Goal: Information Seeking & Learning: Find specific fact

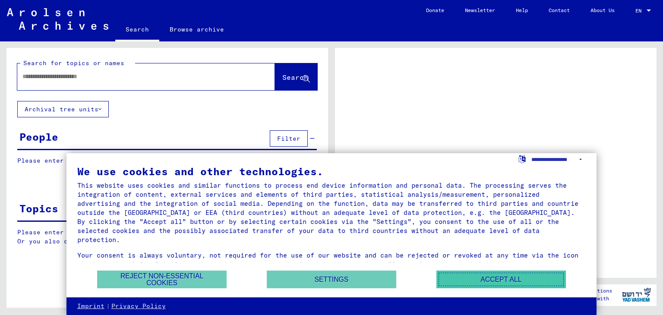
click at [513, 276] on button "Accept all" at bounding box center [502, 280] width 130 height 18
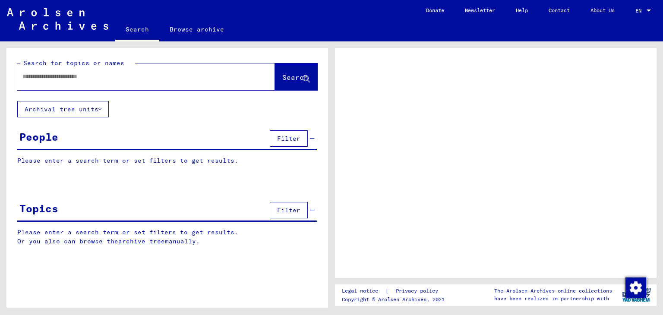
click at [100, 76] on input "text" at bounding box center [138, 76] width 232 height 9
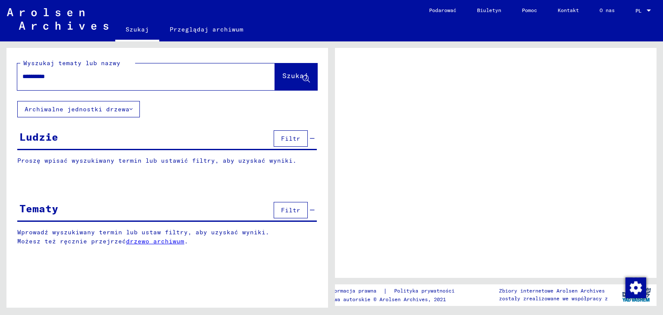
type input "**********"
click at [295, 74] on font "Szukaj" at bounding box center [295, 75] width 26 height 9
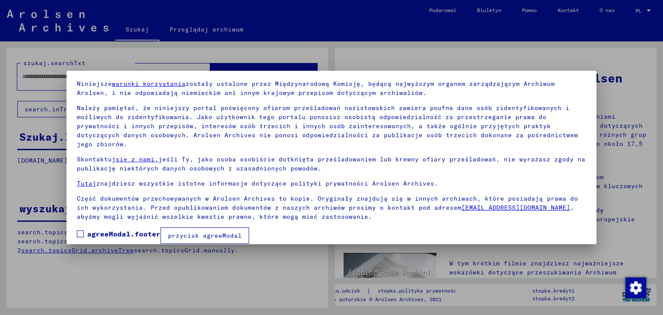
scroll to position [31, 0]
click at [83, 230] on span at bounding box center [80, 233] width 7 height 7
click at [227, 231] on font "przycisk agreeModal" at bounding box center [205, 235] width 74 height 8
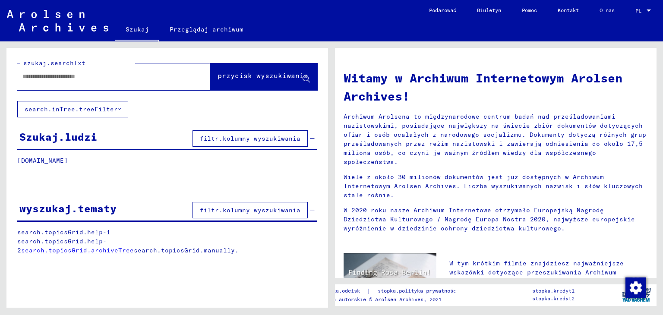
click at [130, 78] on input "text" at bounding box center [103, 76] width 162 height 9
click at [112, 78] on input "text" at bounding box center [103, 76] width 162 height 9
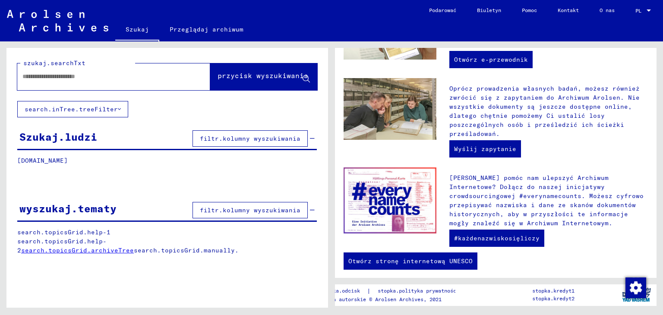
scroll to position [328, 0]
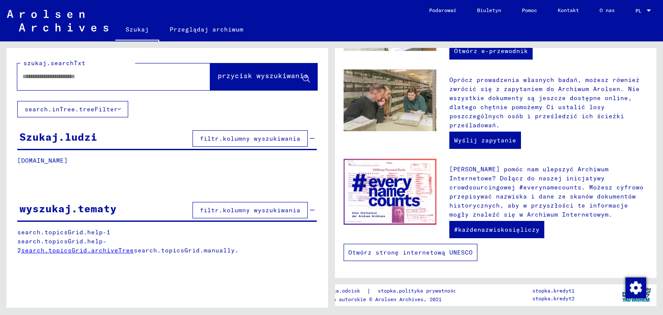
click at [450, 255] on link "Otwórz stronę internetową UNESCO" at bounding box center [411, 252] width 134 height 17
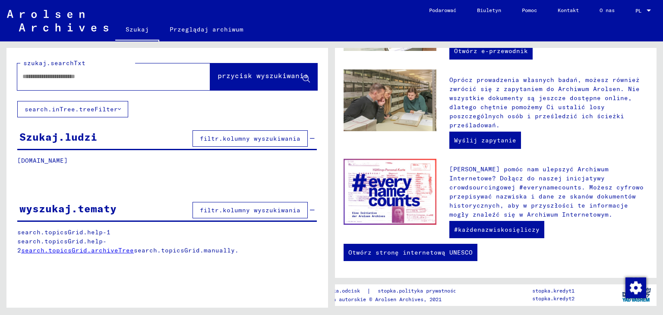
click at [115, 77] on input "text" at bounding box center [103, 76] width 162 height 9
type input "**********"
click at [283, 72] on font "przycisk wyszukiwania" at bounding box center [263, 75] width 91 height 9
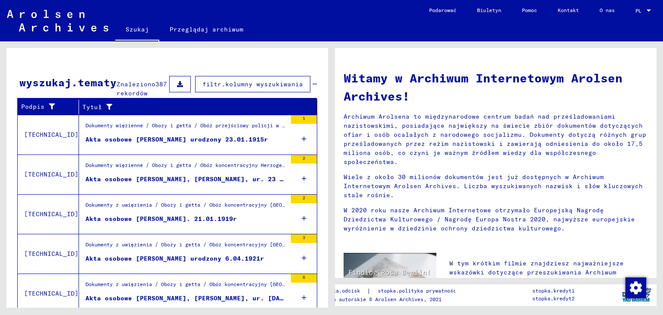
scroll to position [293, 0]
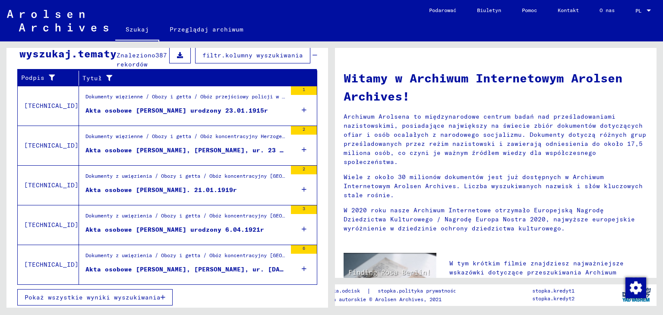
click at [107, 295] on font "Pokaż wszystkie wyniki wyszukiwania" at bounding box center [93, 298] width 136 height 8
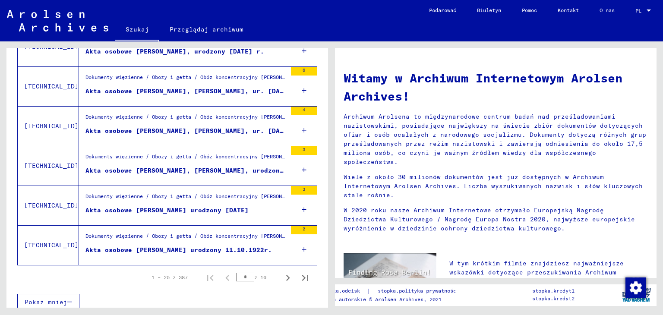
scroll to position [955, 0]
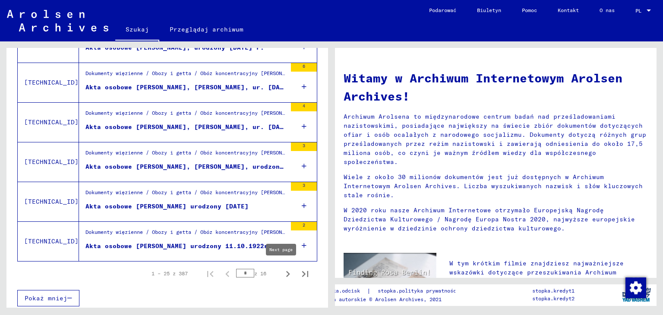
drag, startPoint x: 276, startPoint y: 270, endPoint x: 342, endPoint y: 283, distance: 67.7
click at [282, 270] on icon "Następna strona" at bounding box center [288, 274] width 12 height 12
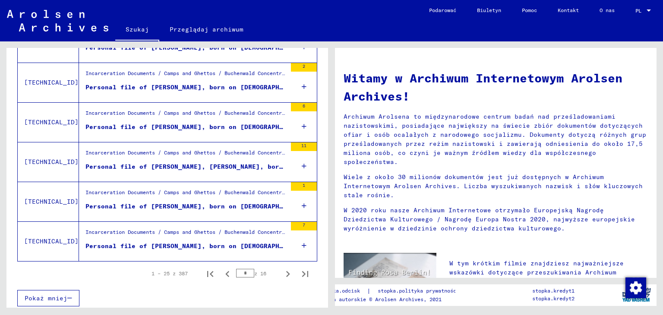
click at [210, 243] on div "Personal file of [PERSON_NAME], born on [DEMOGRAPHIC_DATA], born in [GEOGRAPHIC…" at bounding box center [186, 246] width 201 height 9
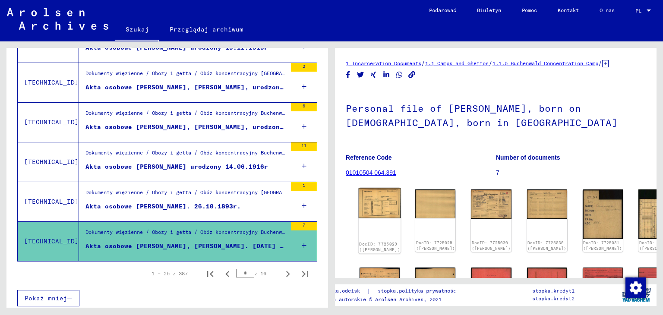
click at [376, 204] on img at bounding box center [380, 203] width 42 height 30
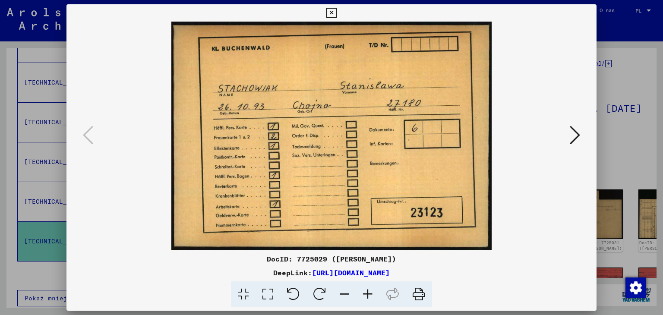
click at [579, 139] on icon at bounding box center [575, 135] width 10 height 21
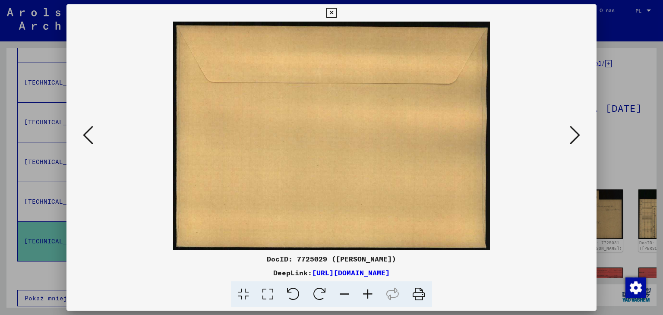
click at [579, 139] on icon at bounding box center [575, 135] width 10 height 21
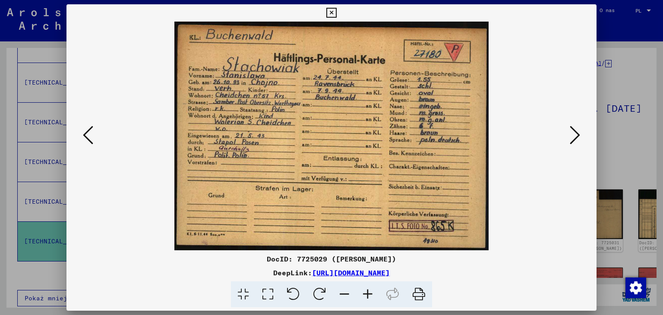
click at [579, 139] on icon at bounding box center [575, 135] width 10 height 21
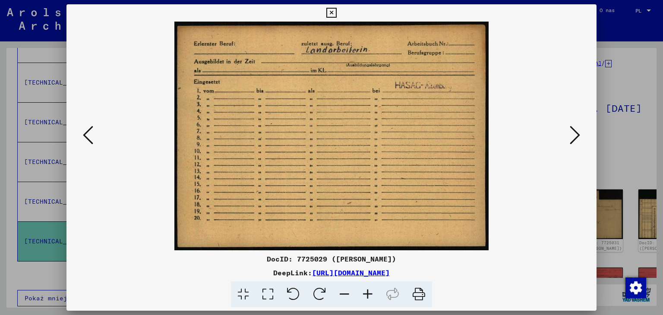
click at [579, 139] on icon at bounding box center [575, 135] width 10 height 21
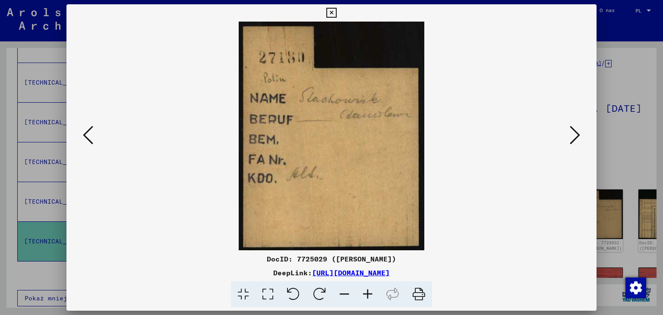
click at [579, 139] on icon at bounding box center [575, 135] width 10 height 21
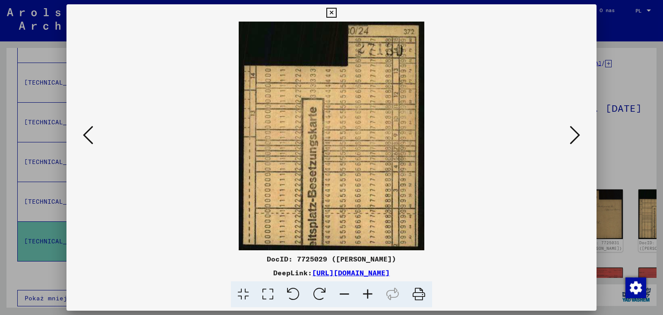
click at [579, 139] on icon at bounding box center [575, 135] width 10 height 21
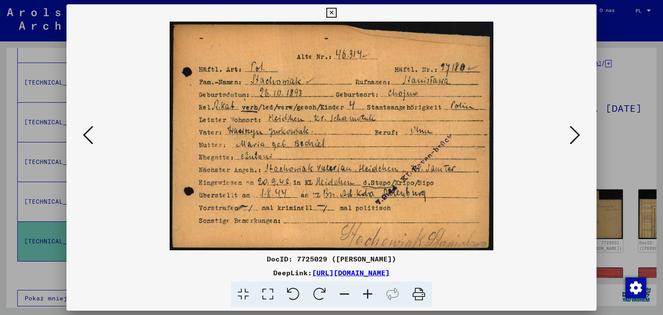
click at [576, 135] on icon at bounding box center [575, 135] width 10 height 21
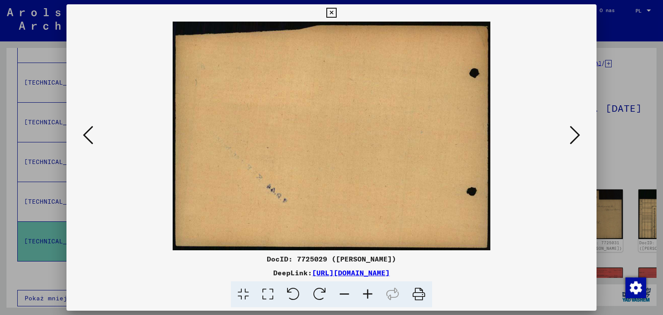
click at [576, 135] on icon at bounding box center [575, 135] width 10 height 21
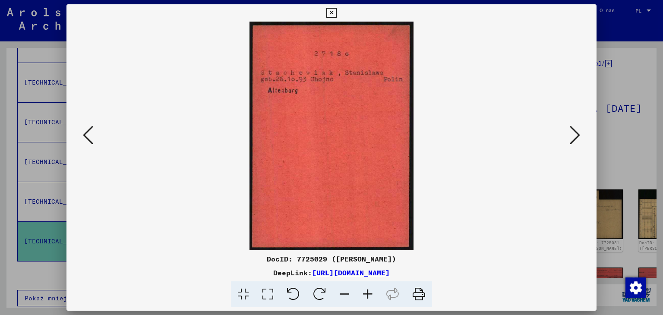
click at [576, 135] on icon at bounding box center [575, 135] width 10 height 21
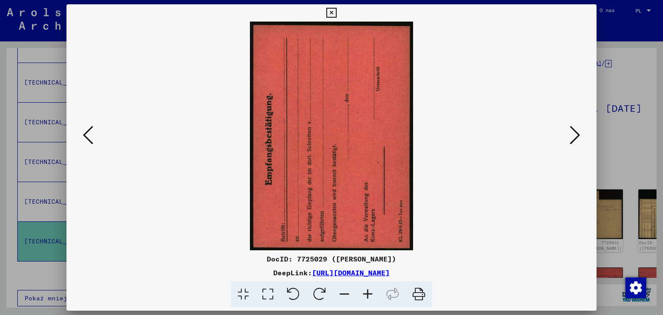
click at [576, 135] on icon at bounding box center [575, 135] width 10 height 21
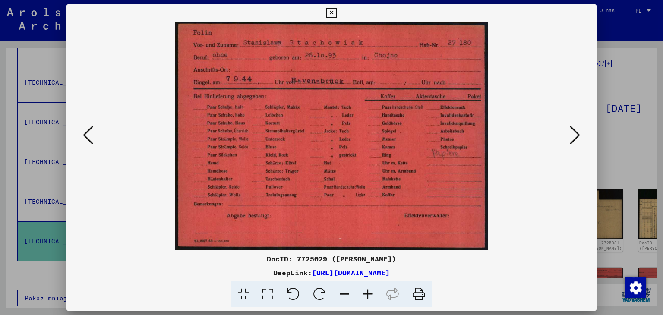
click at [574, 133] on icon at bounding box center [575, 135] width 10 height 21
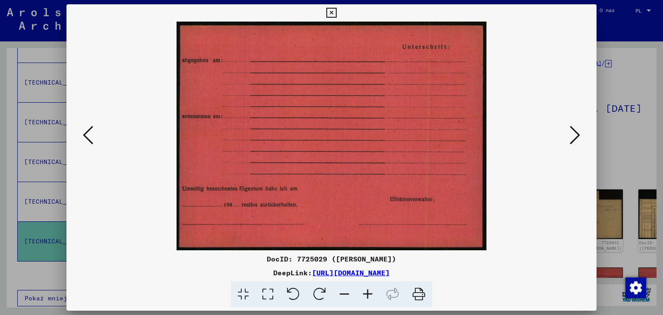
click at [574, 133] on icon at bounding box center [575, 135] width 10 height 21
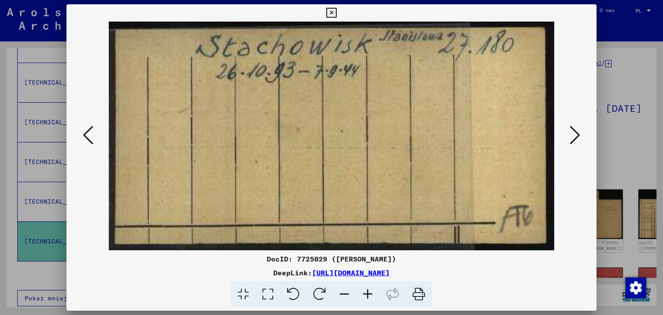
click at [574, 133] on icon at bounding box center [575, 135] width 10 height 21
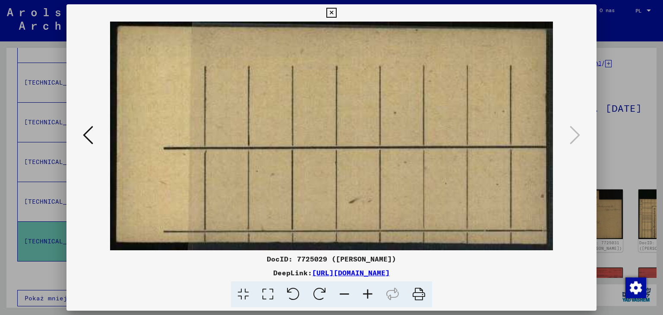
click at [663, 124] on div at bounding box center [331, 157] width 663 height 315
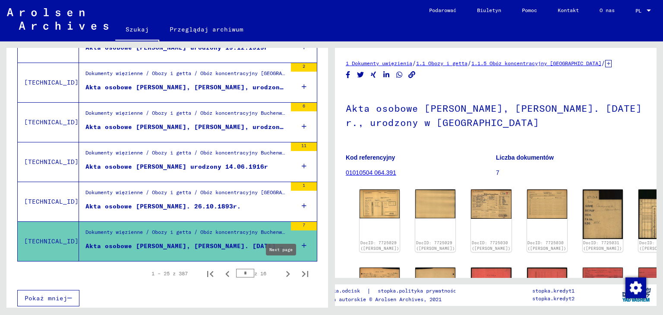
click at [286, 271] on icon "Następna strona" at bounding box center [288, 274] width 4 height 6
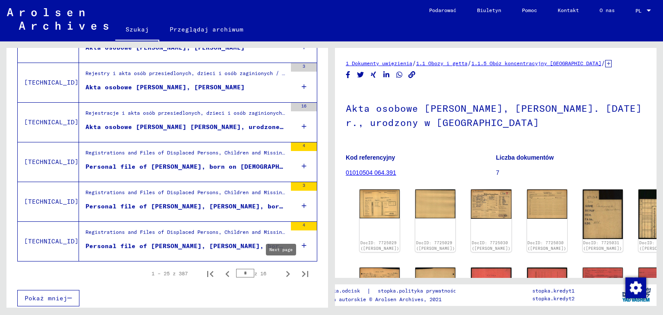
click at [282, 268] on icon "Następna strona" at bounding box center [288, 274] width 12 height 12
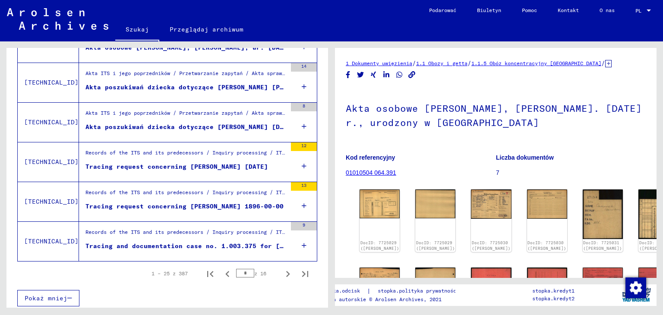
click at [282, 271] on icon "Następna strona" at bounding box center [288, 274] width 12 height 12
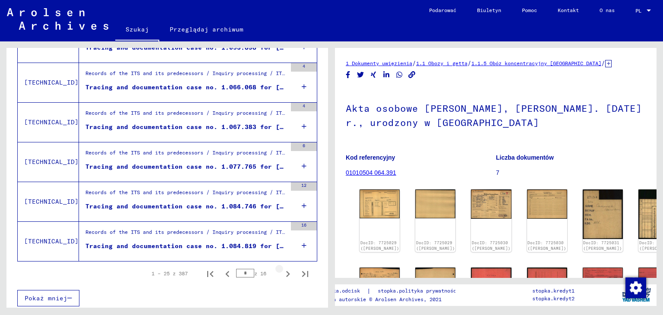
click at [286, 271] on icon "Następna strona" at bounding box center [288, 274] width 4 height 6
type input "*"
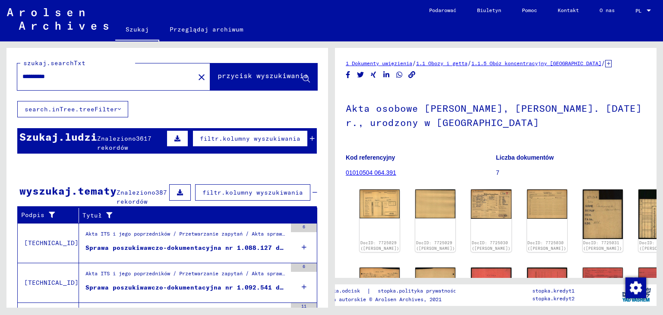
click at [197, 77] on mat-icon "close" at bounding box center [202, 77] width 10 height 10
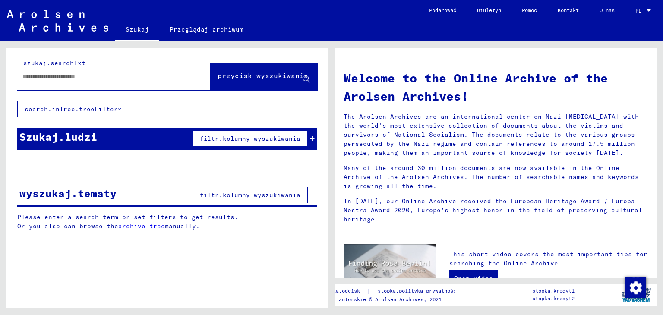
click at [149, 82] on div at bounding box center [100, 76] width 167 height 19
click at [143, 75] on input "text" at bounding box center [103, 76] width 162 height 9
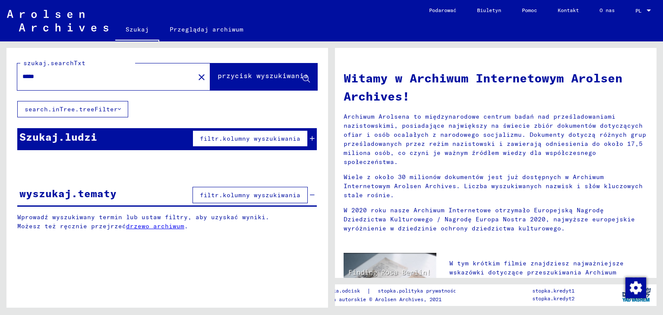
type input "*****"
click at [253, 73] on font "przycisk wyszukiwania" at bounding box center [263, 75] width 91 height 9
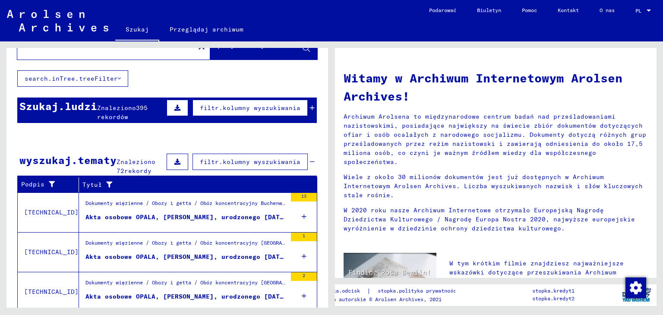
scroll to position [138, 0]
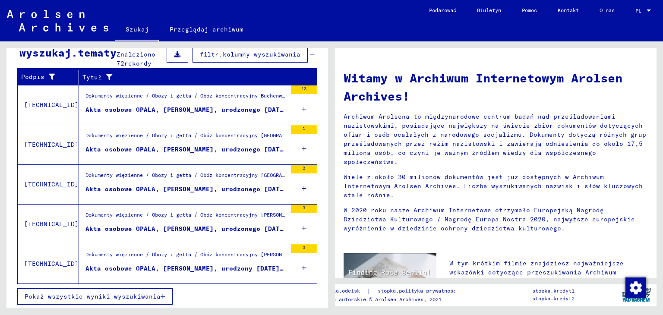
click at [117, 289] on button "Pokaż wszystkie wyniki wyszukiwania" at bounding box center [94, 297] width 155 height 16
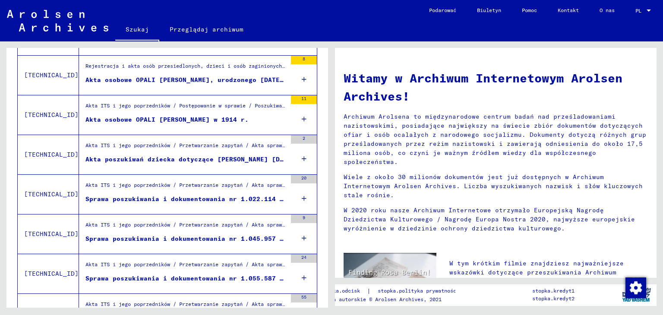
scroll to position [527, 0]
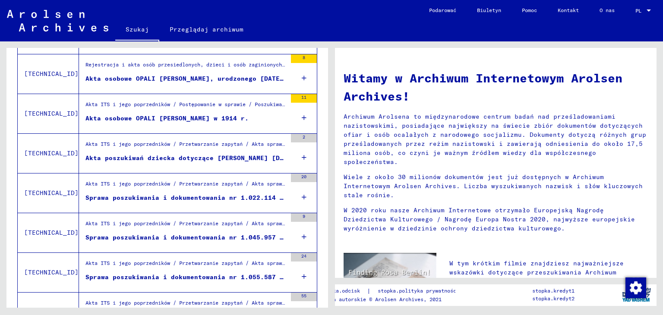
click at [196, 155] on font "Akta poszukiwań dziecka dotyczące [PERSON_NAME] [DATE]" at bounding box center [191, 158] width 210 height 8
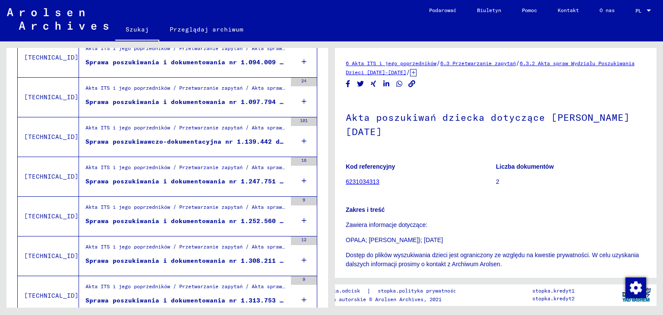
scroll to position [872, 0]
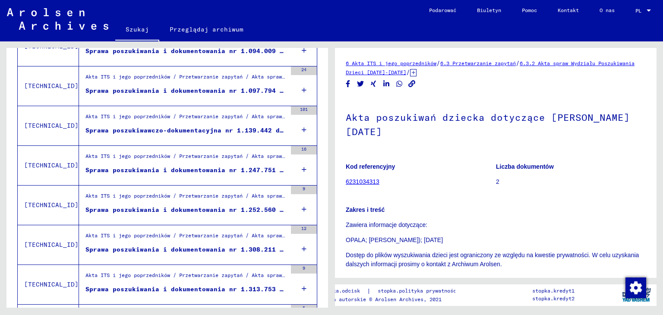
click at [213, 210] on font "Sprawa poszukiwania i dokumentowania nr 1.252.560 dla [PERSON_NAME]" at bounding box center [216, 210] width 260 height 8
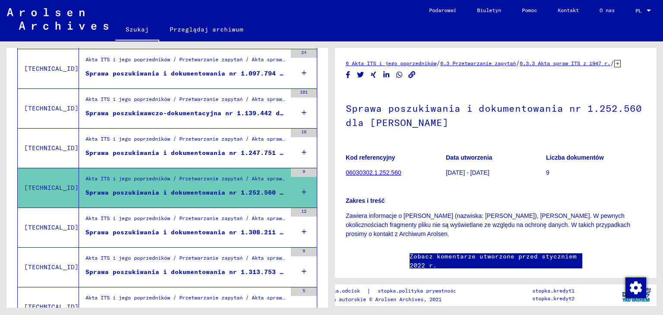
scroll to position [916, 0]
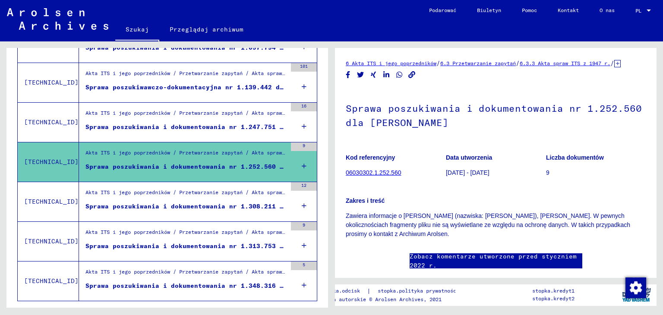
click at [204, 203] on font "Sprawa poszukiwania i dokumentowania nr 1.308.211 dla [PERSON_NAME]. [DATE]" at bounding box center [232, 207] width 292 height 8
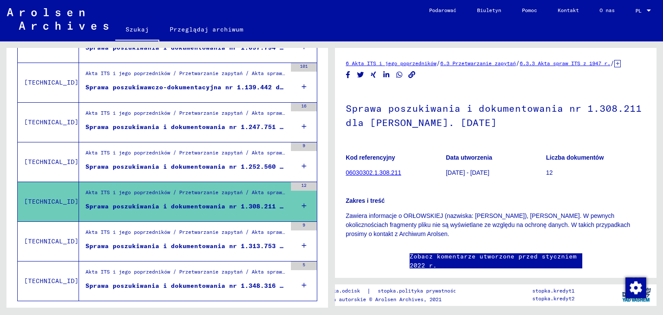
click at [197, 249] on figure "Sprawa poszukiwania i dokumentowania nr 1.313.753 dla OPALA, [PERSON_NAME]. [DA…" at bounding box center [186, 248] width 201 height 13
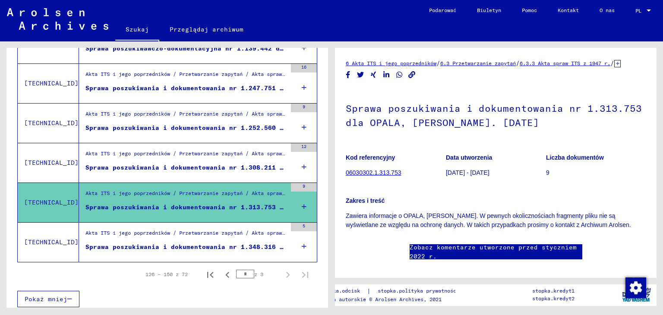
scroll to position [955, 0]
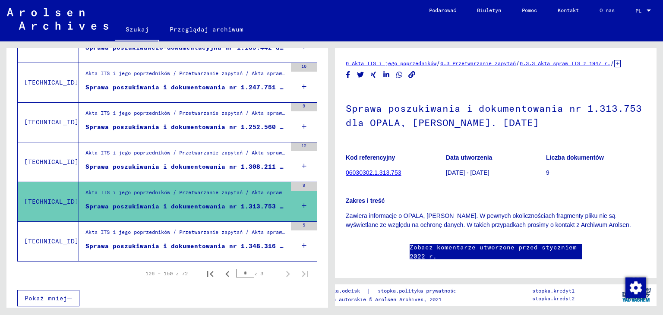
click at [194, 242] on font "Sprawa poszukiwania i dokumentowania nr 1.348.316 dla [PERSON_NAME]. [DATE] r." at bounding box center [237, 246] width 303 height 8
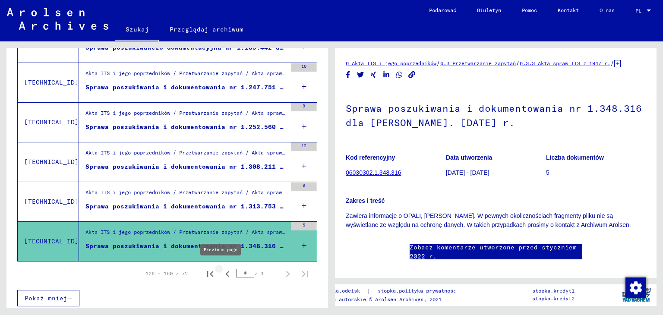
click at [225, 273] on icon "Poprzednia strona" at bounding box center [227, 274] width 4 height 6
type input "*"
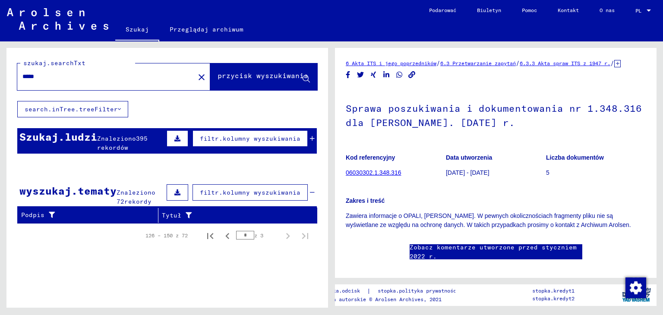
click at [153, 88] on div "***** close" at bounding box center [113, 76] width 193 height 27
click at [145, 72] on input "*****" at bounding box center [105, 76] width 167 height 9
type input "*"
type input "********"
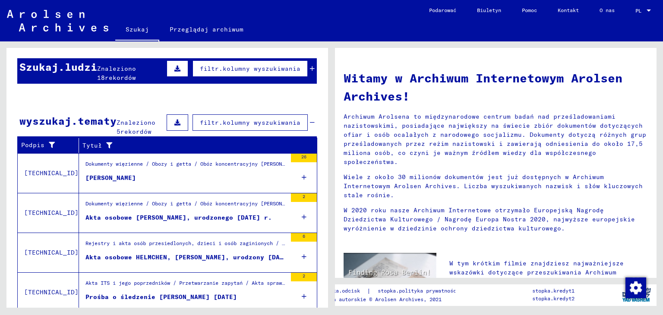
scroll to position [72, 0]
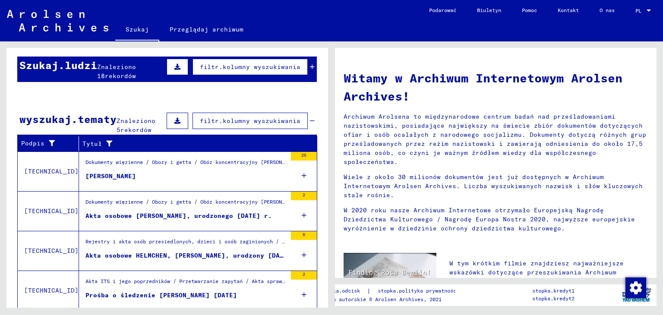
click at [108, 174] on font "[PERSON_NAME]" at bounding box center [111, 176] width 51 height 8
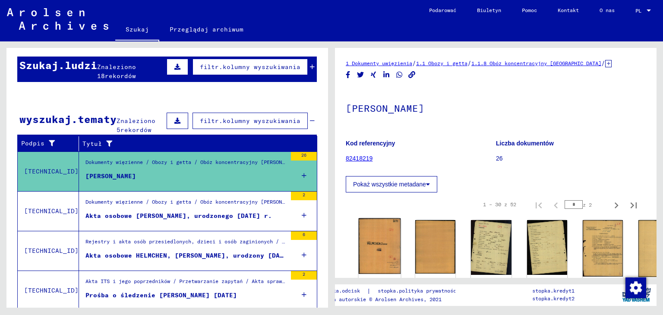
click at [375, 242] on img at bounding box center [380, 247] width 42 height 56
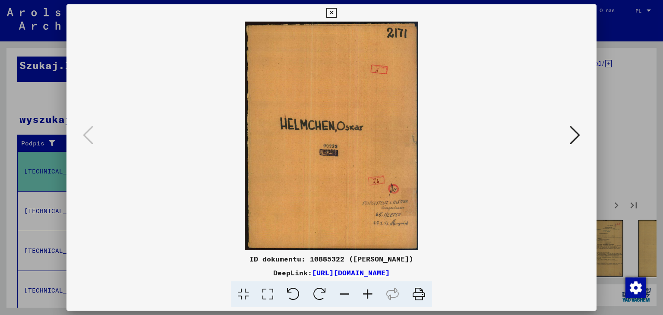
click at [571, 135] on icon at bounding box center [575, 135] width 10 height 21
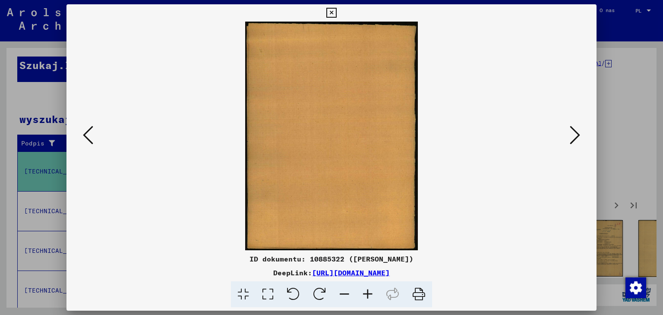
click at [571, 135] on icon at bounding box center [575, 135] width 10 height 21
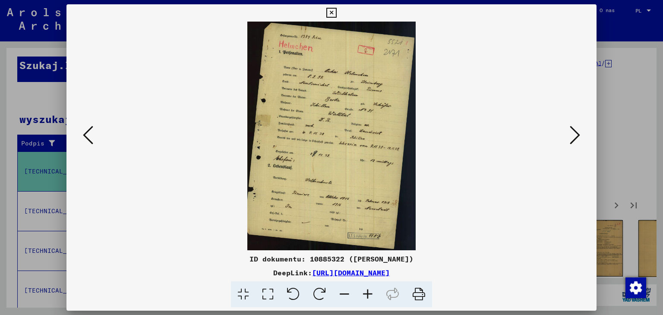
click at [572, 128] on icon at bounding box center [575, 135] width 10 height 21
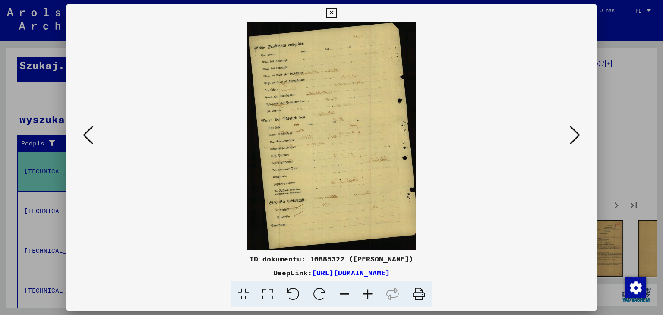
click at [572, 128] on icon at bounding box center [575, 135] width 10 height 21
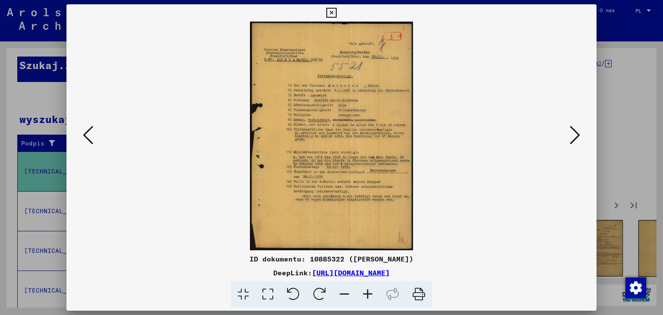
click at [573, 128] on icon at bounding box center [575, 135] width 10 height 21
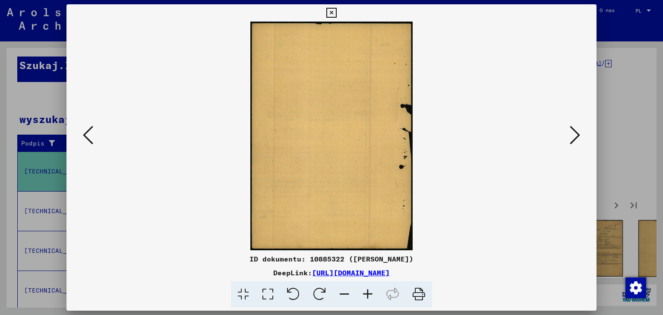
click at [573, 128] on icon at bounding box center [575, 135] width 10 height 21
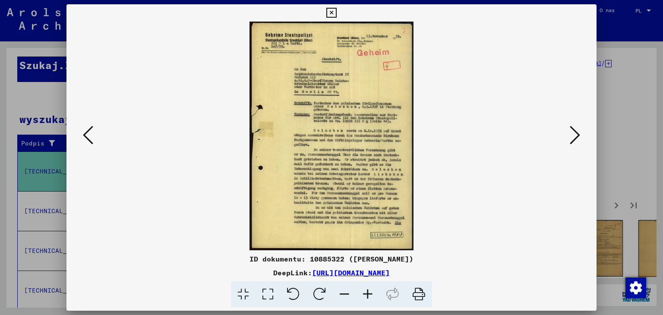
click at [573, 128] on icon at bounding box center [575, 135] width 10 height 21
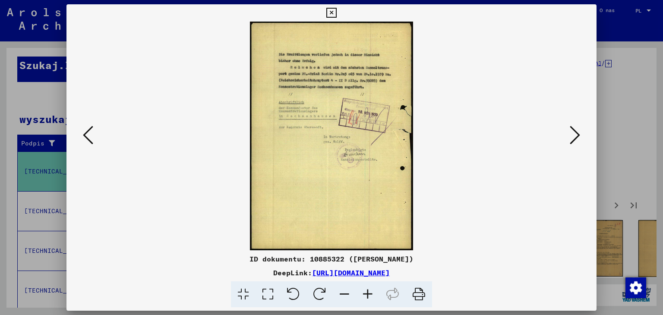
click at [573, 127] on icon at bounding box center [575, 135] width 10 height 21
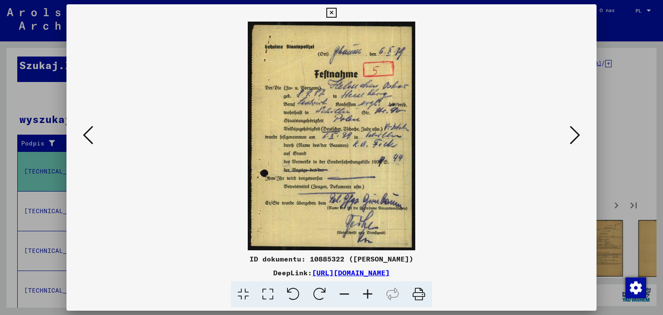
click at [572, 130] on icon at bounding box center [575, 135] width 10 height 21
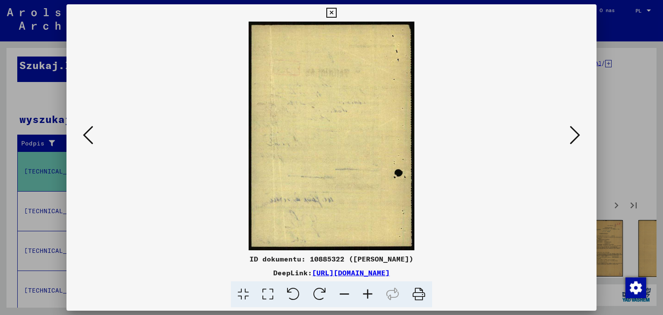
click at [572, 130] on icon at bounding box center [575, 135] width 10 height 21
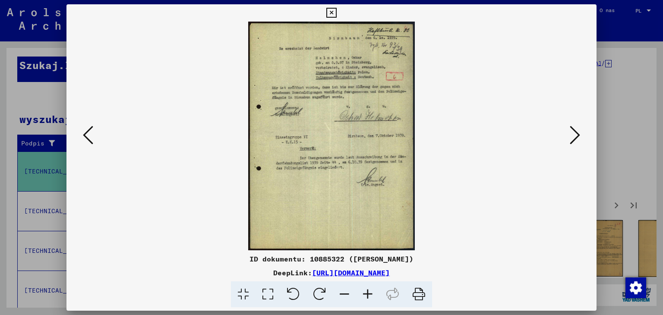
click at [572, 130] on icon at bounding box center [575, 135] width 10 height 21
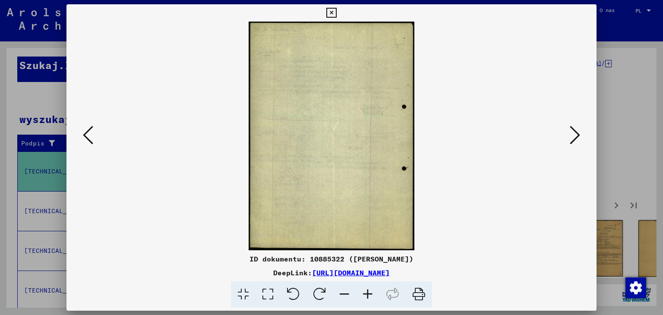
click at [572, 130] on icon at bounding box center [575, 135] width 10 height 21
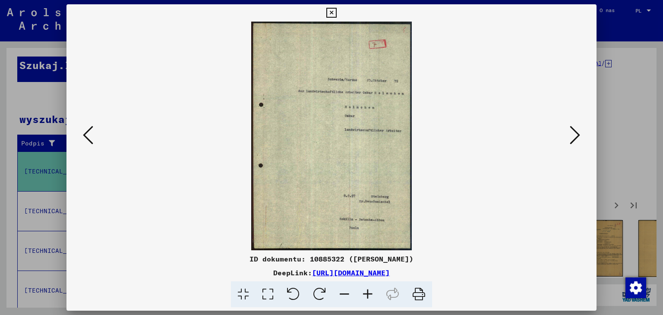
click at [572, 130] on icon at bounding box center [575, 135] width 10 height 21
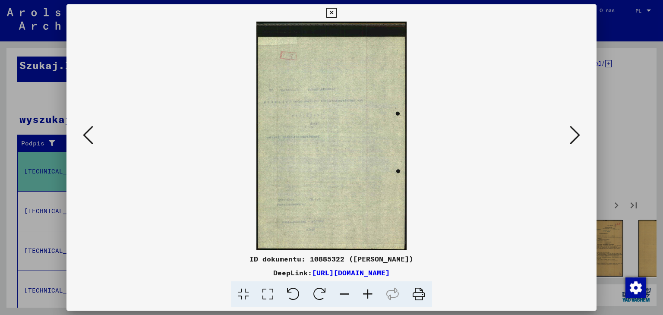
click at [572, 130] on icon at bounding box center [575, 135] width 10 height 21
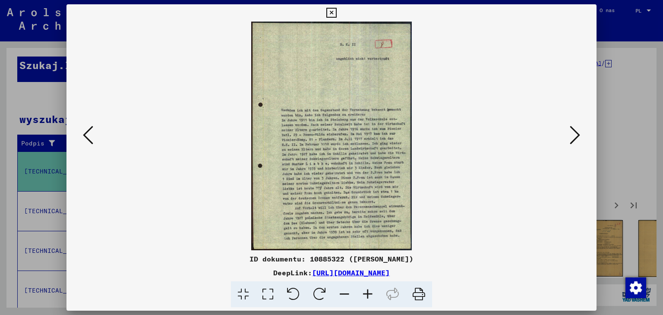
click at [572, 130] on icon at bounding box center [575, 135] width 10 height 21
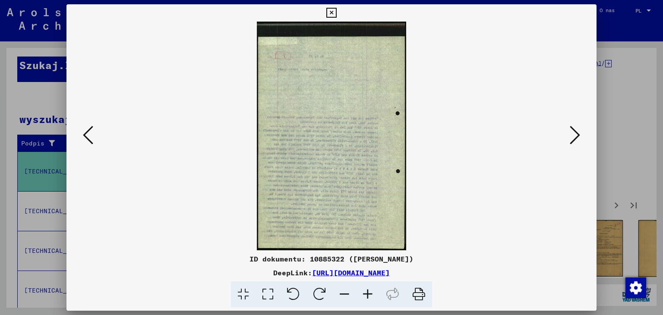
click at [572, 130] on icon at bounding box center [575, 135] width 10 height 21
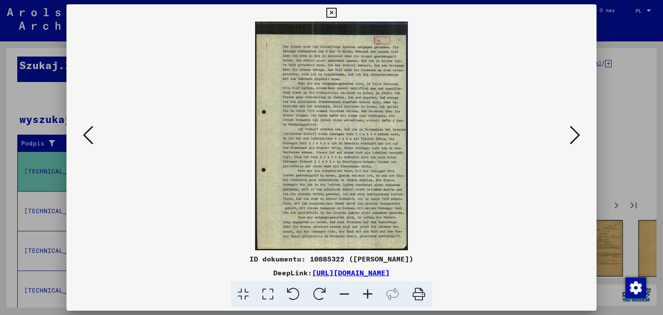
click at [572, 130] on icon at bounding box center [575, 135] width 10 height 21
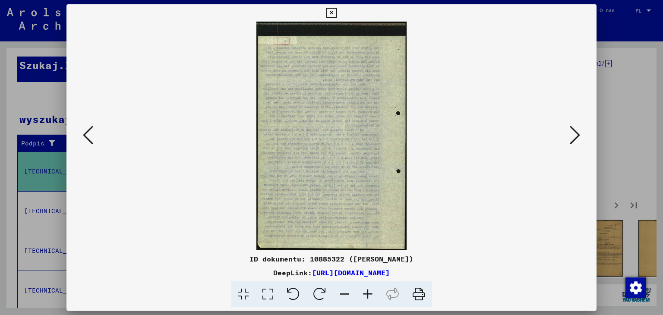
click at [572, 130] on icon at bounding box center [575, 135] width 10 height 21
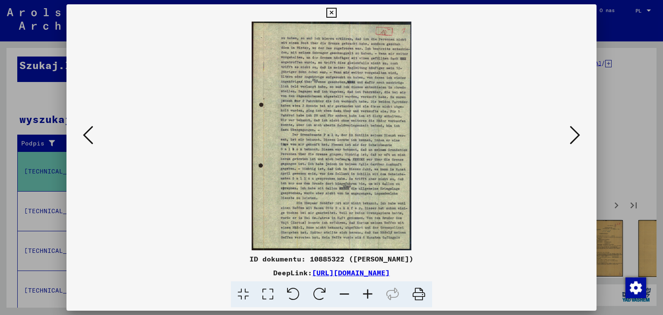
click at [572, 130] on icon at bounding box center [575, 135] width 10 height 21
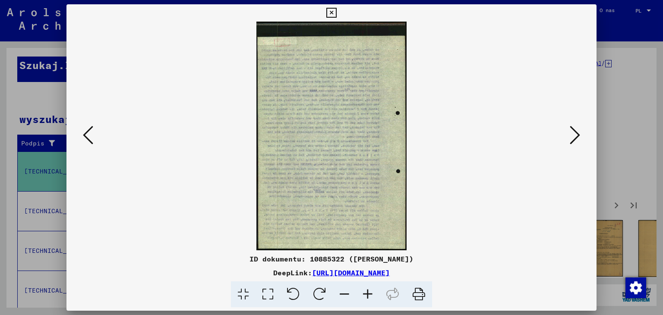
click at [572, 130] on icon at bounding box center [575, 135] width 10 height 21
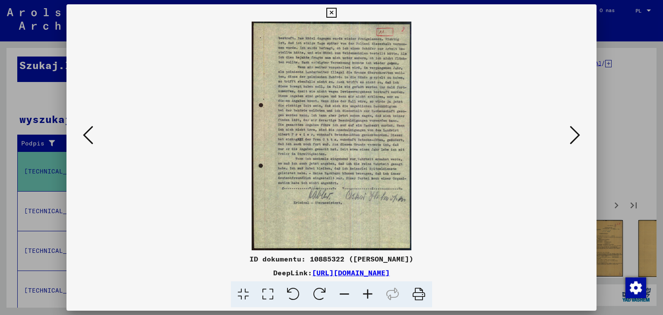
click at [572, 130] on icon at bounding box center [575, 135] width 10 height 21
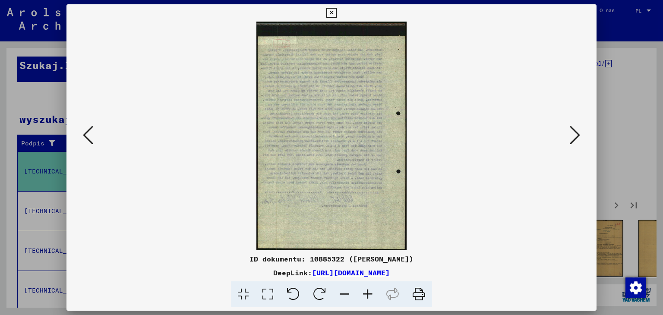
click at [572, 130] on icon at bounding box center [575, 135] width 10 height 21
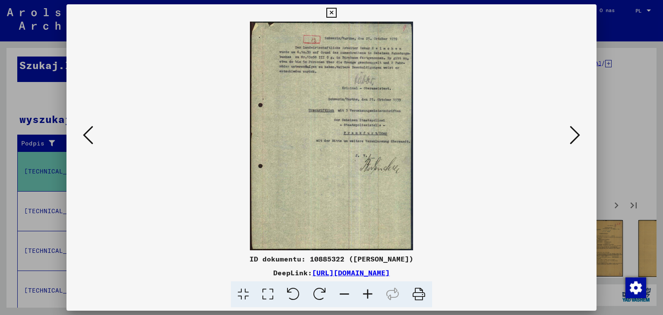
click at [572, 130] on icon at bounding box center [575, 135] width 10 height 21
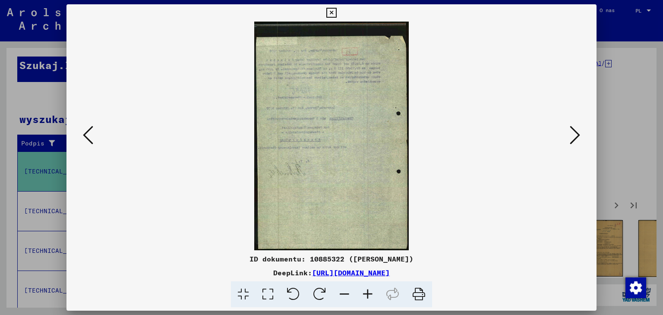
click at [572, 130] on icon at bounding box center [575, 135] width 10 height 21
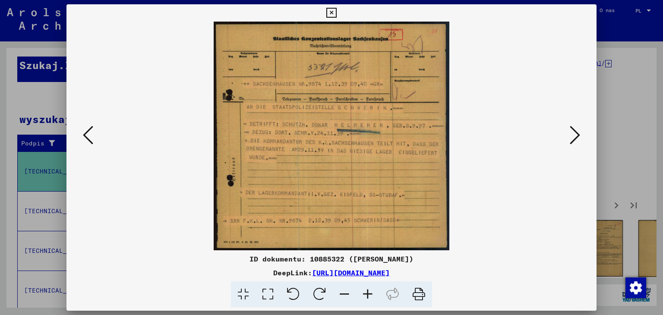
click at [418, 289] on icon at bounding box center [419, 295] width 26 height 26
click at [572, 143] on icon at bounding box center [575, 135] width 10 height 21
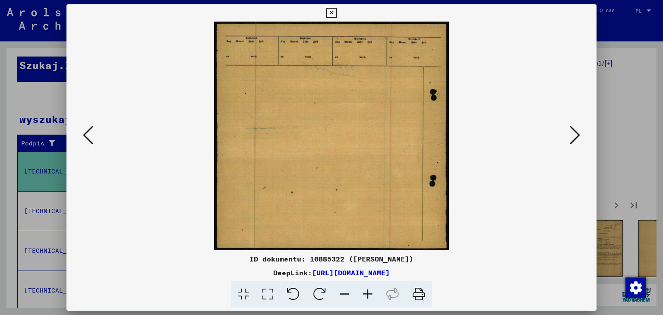
click at [577, 142] on icon at bounding box center [575, 135] width 10 height 21
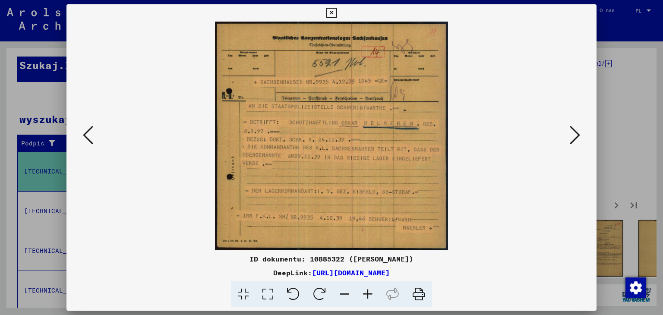
click at [547, 113] on img at bounding box center [332, 136] width 472 height 229
click at [516, 187] on img at bounding box center [332, 136] width 472 height 229
drag, startPoint x: 101, startPoint y: 313, endPoint x: 97, endPoint y: 318, distance: 6.8
click at [97, 315] on html "Szukaj Przeglądaj archiwum Podarować Biuletyn Pomoc Kontakt O nas Szukaj Przegl…" at bounding box center [331, 157] width 663 height 315
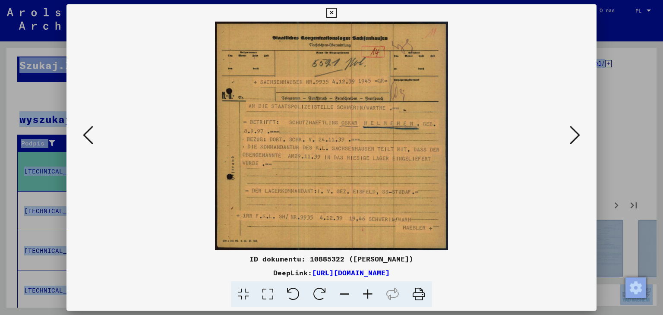
click at [574, 132] on icon at bounding box center [575, 135] width 10 height 21
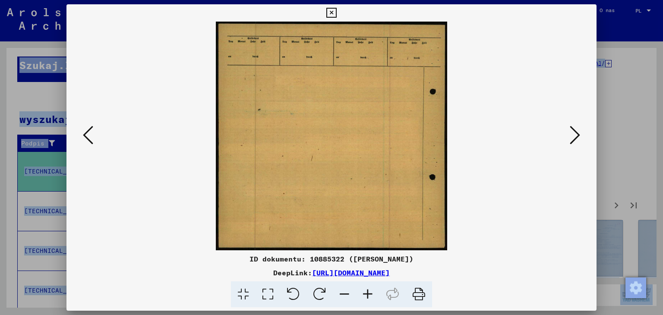
click at [574, 132] on icon at bounding box center [575, 135] width 10 height 21
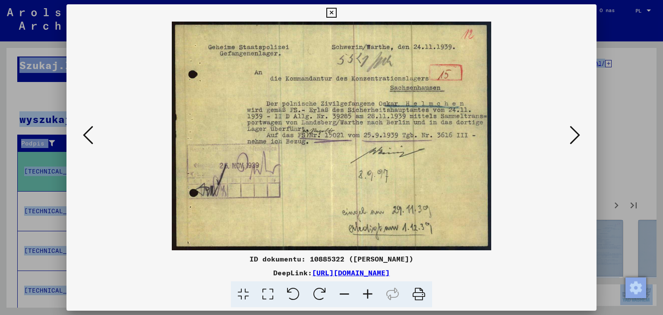
click at [574, 132] on icon at bounding box center [575, 135] width 10 height 21
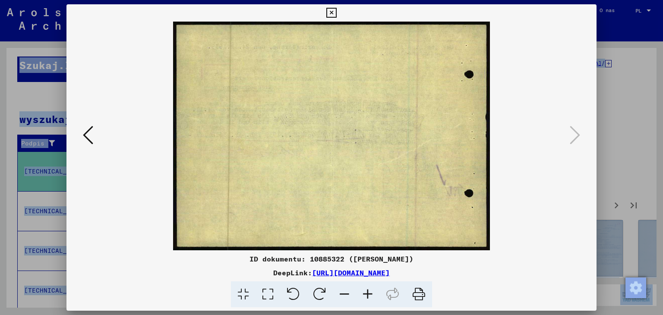
click at [83, 140] on icon at bounding box center [88, 135] width 10 height 21
